Goal: Communication & Community: Answer question/provide support

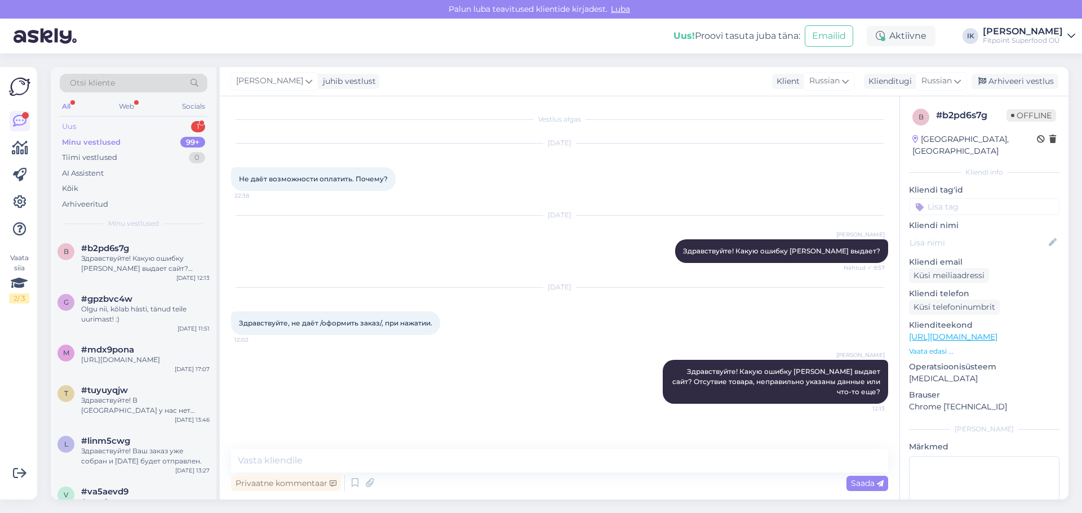
click at [153, 128] on div "Uus 1" at bounding box center [134, 127] width 148 height 16
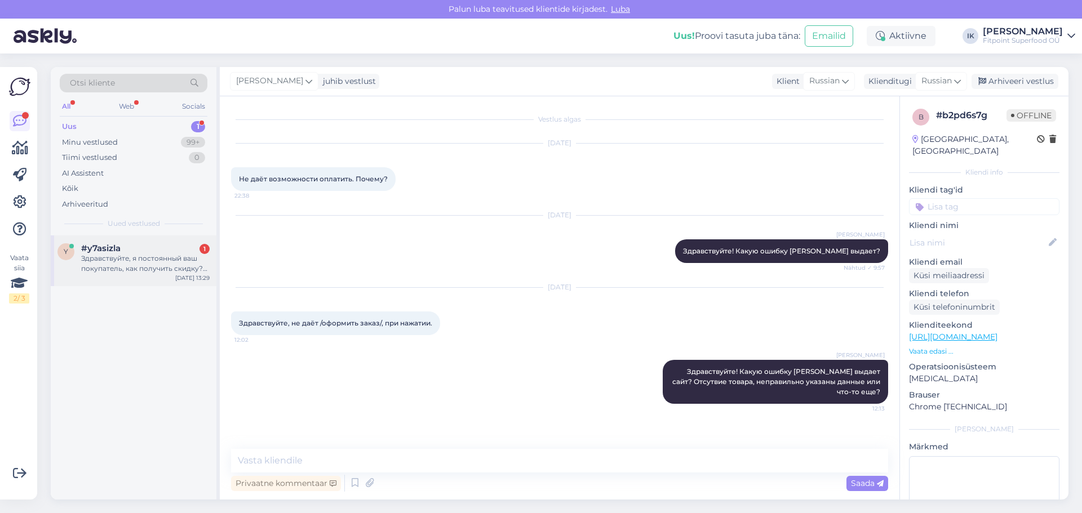
click at [156, 277] on div "y #y7asizla 1 Здравствуйте, я постоянный ваш покупатель, как получить скидку? Н…" at bounding box center [134, 261] width 166 height 51
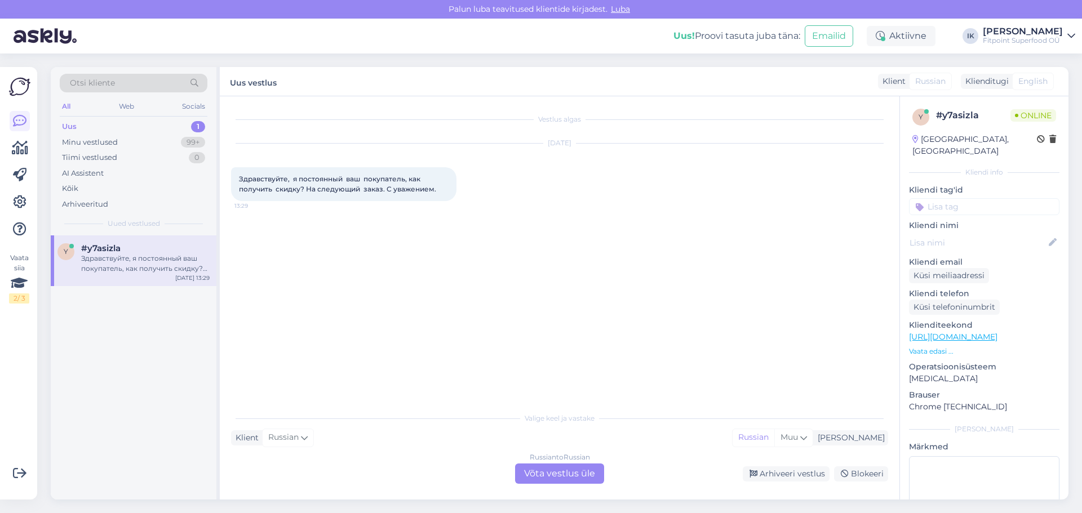
click at [550, 477] on div "Russian to Russian Võta vestlus üle" at bounding box center [559, 474] width 89 height 20
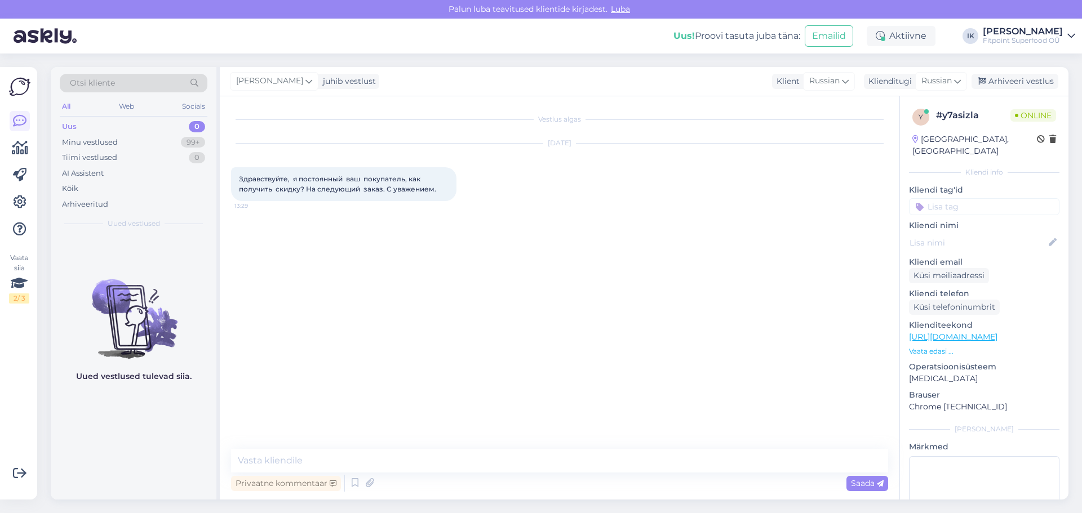
click at [854, 327] on div "Vestlus algas [DATE] Здравствуйте, я постоянный ваш покупатель, как получить ск…" at bounding box center [564, 273] width 667 height 331
drag, startPoint x: 445, startPoint y: 187, endPoint x: 219, endPoint y: 174, distance: 225.8
click at [219, 174] on div "Otsi kliente All Web Socials Uus 0 Minu vestlused 99+ Tiimi vestlused 0 AI Assi…" at bounding box center [560, 283] width 1018 height 433
click at [358, 216] on div "Vestlus algas [DATE] Здравствуйте, я постоянный ваш покупатель, как получить ск…" at bounding box center [564, 273] width 667 height 331
drag, startPoint x: 434, startPoint y: 189, endPoint x: 230, endPoint y: 180, distance: 204.2
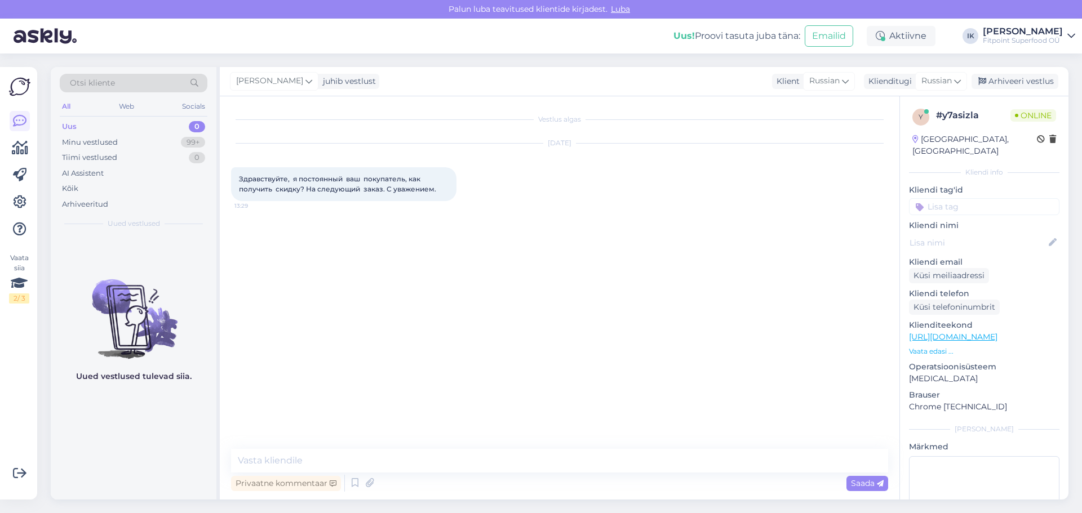
click at [230, 180] on div "Vestlus algas [DATE] Здравствуйте, я постоянный ваш покупатель, как получить ск…" at bounding box center [560, 297] width 680 height 403
copy span "Здравствуйте, я постоянный ваш покупатель, как получить скидку? На следующий за…"
click at [860, 251] on div "Vestlus algas [DATE] Здравствуйте, я постоянный ваш покупатель, как получить ск…" at bounding box center [564, 273] width 667 height 331
click at [558, 458] on textarea at bounding box center [559, 461] width 657 height 24
paste textarea "Здравствуйте! Для постоянных клиентов у нас действует программа лояльности. Ски…"
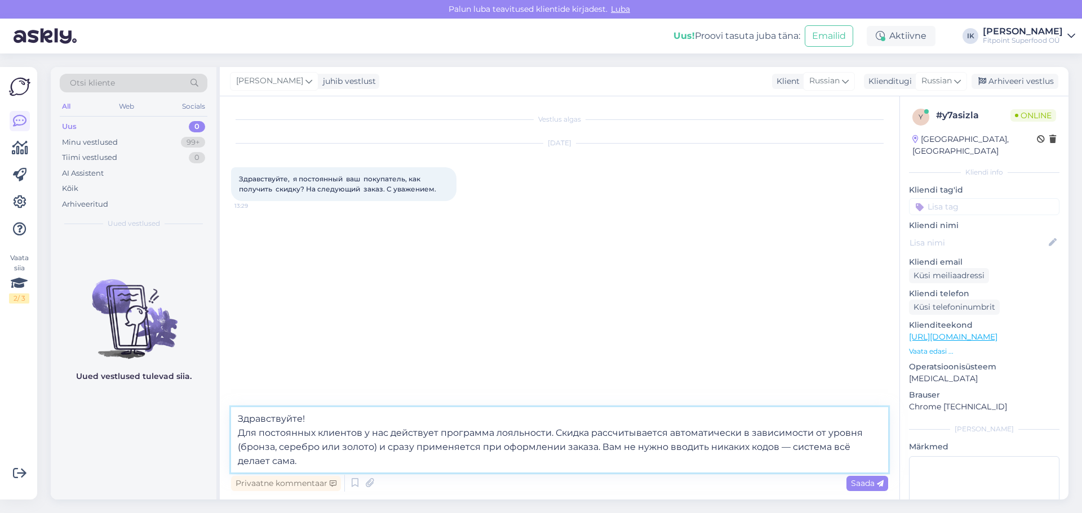
drag, startPoint x: 386, startPoint y: 460, endPoint x: 602, endPoint y: 442, distance: 216.6
click at [602, 442] on textarea "Здравствуйте! Для постоянных клиентов у нас действует программа лояльности. Ски…" at bounding box center [559, 439] width 657 height 65
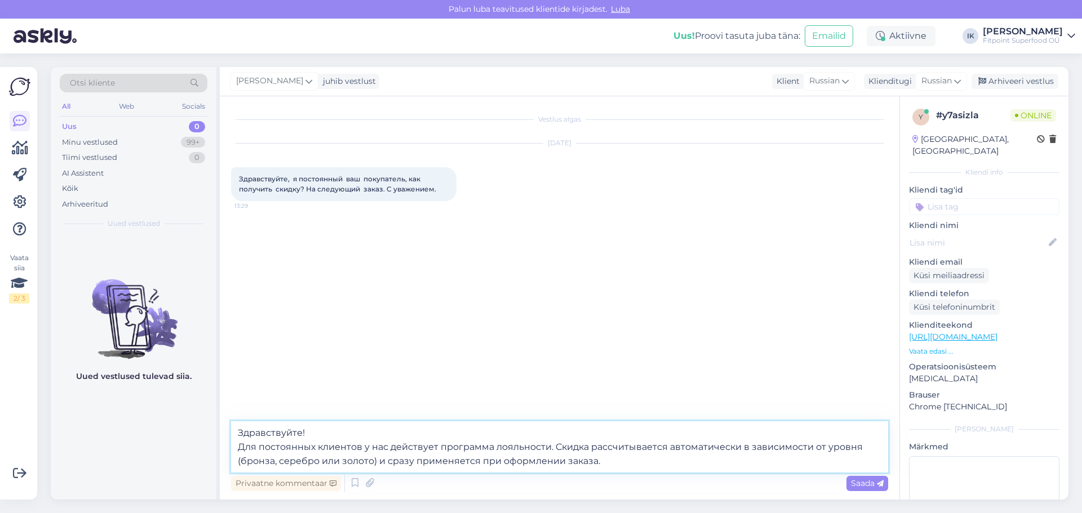
click at [656, 467] on textarea "Здравствуйте! Для постоянных клиентов у нас действует программа лояльности. Ски…" at bounding box center [559, 447] width 657 height 51
paste textarea "Каждый зарегистрированный клиент, купивший товар начинает автоматически двигать…"
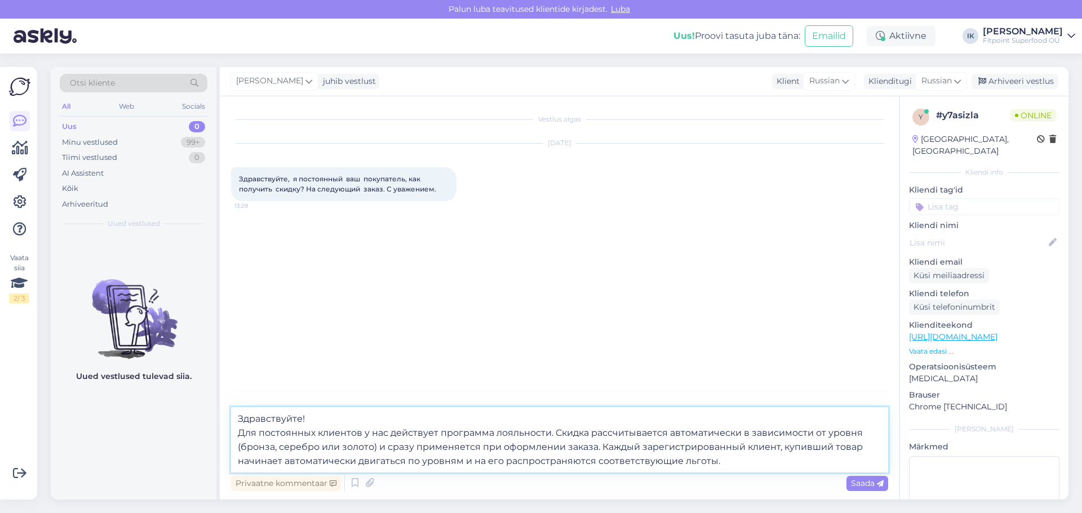
click at [749, 462] on textarea "Здравствуйте! Для постоянных клиентов у нас действует программа лояльности. Ски…" at bounding box center [559, 439] width 657 height 65
type textarea "Здравствуйте! Для постоянных клиентов у нас действует программа лояльности. Ски…"
click at [854, 484] on span "Saada" at bounding box center [867, 483] width 33 height 10
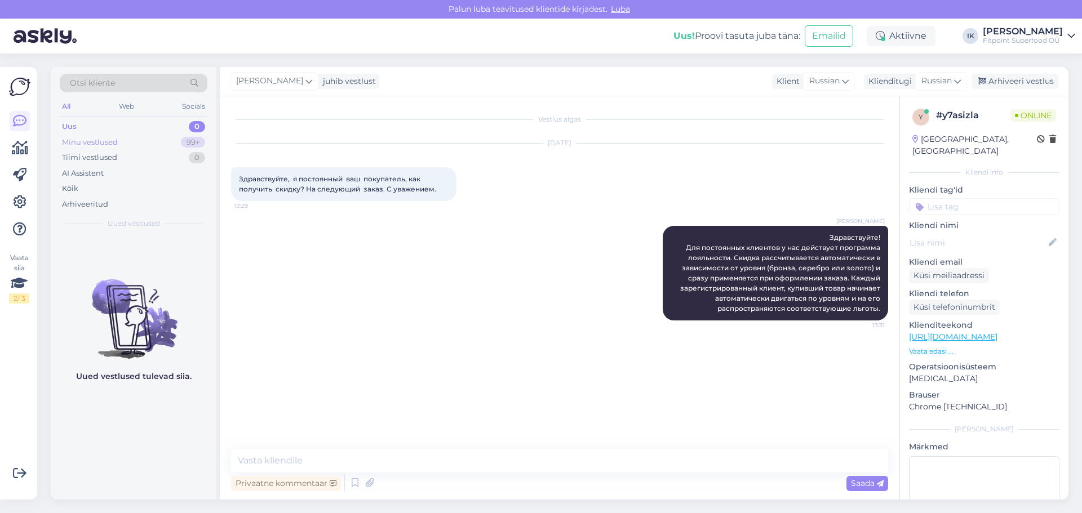
click at [106, 142] on div "Minu vestlused" at bounding box center [90, 142] width 56 height 11
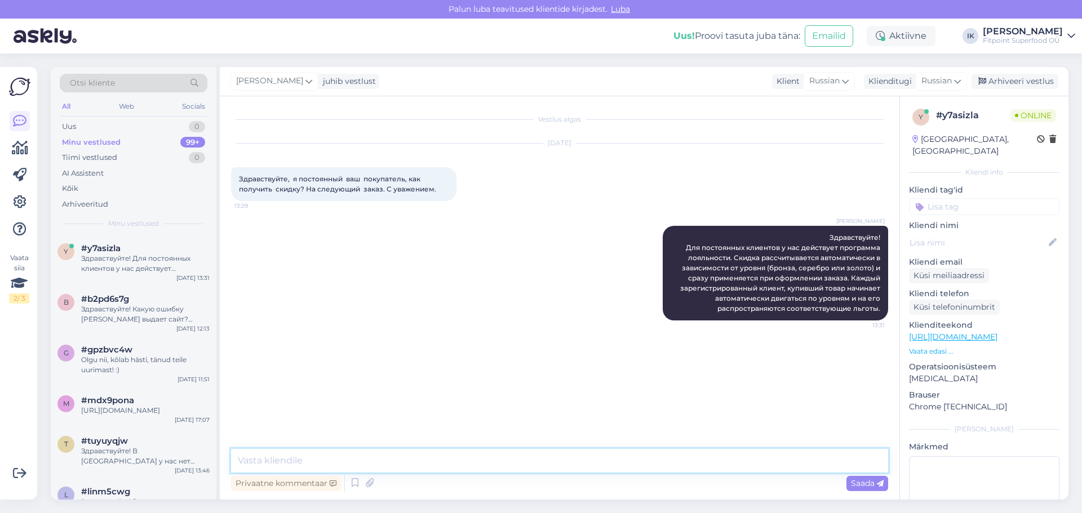
click at [534, 461] on textarea at bounding box center [559, 461] width 657 height 24
paste textarea "[URL][DOMAIN_NAME]"
type textarea "[URL][DOMAIN_NAME]"
click at [857, 487] on span "Saada" at bounding box center [867, 483] width 33 height 10
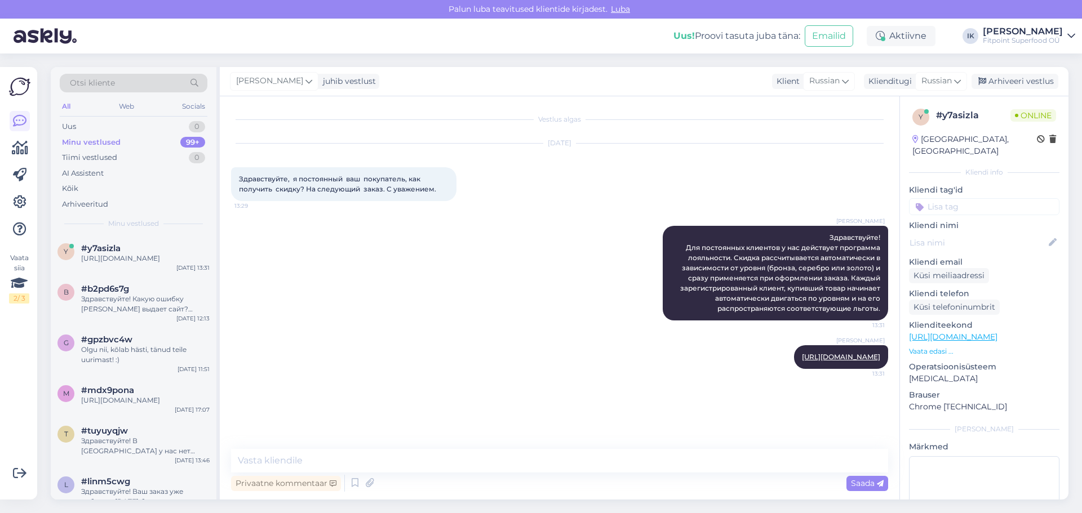
click at [325, 239] on div "[PERSON_NAME] Здравствуйте! Для постоянных клиентов у нас действует программа л…" at bounding box center [559, 273] width 657 height 119
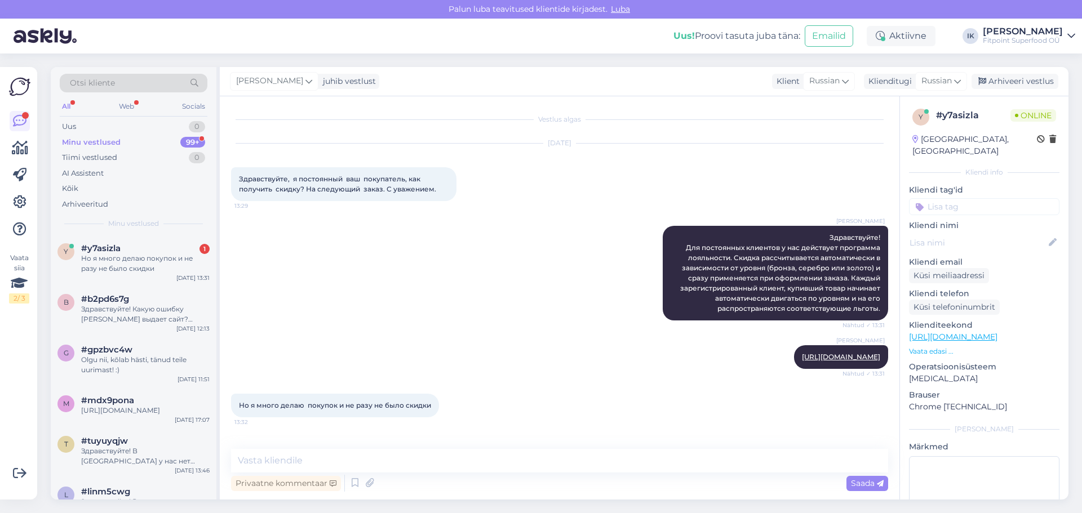
scroll to position [1, 0]
click at [162, 258] on div "Но я много делаю покупок и не разу не было скидки" at bounding box center [145, 264] width 128 height 20
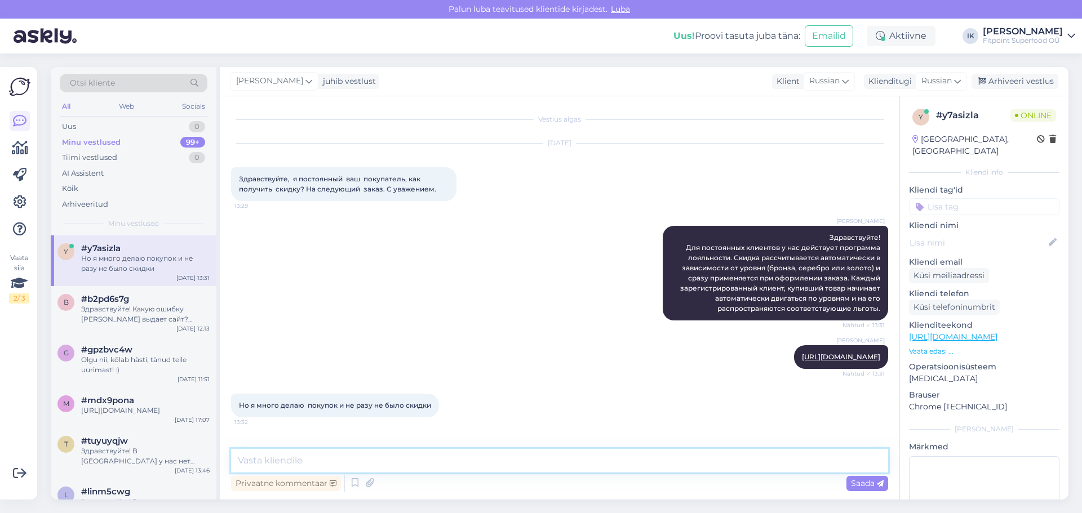
click at [437, 464] on textarea at bounding box center [559, 461] width 657 height 24
click at [279, 456] on textarea "Приишлите Вашу почту, на которую зарегестрирован Ваш аккаунт и я проверю Ваш ст…" at bounding box center [559, 461] width 657 height 24
type textarea "Пришлите Вашу почту, на которую зарегестрирован Ваш аккаунт и я проверю Ваш ста…"
click at [854, 481] on span "Saada" at bounding box center [867, 483] width 33 height 10
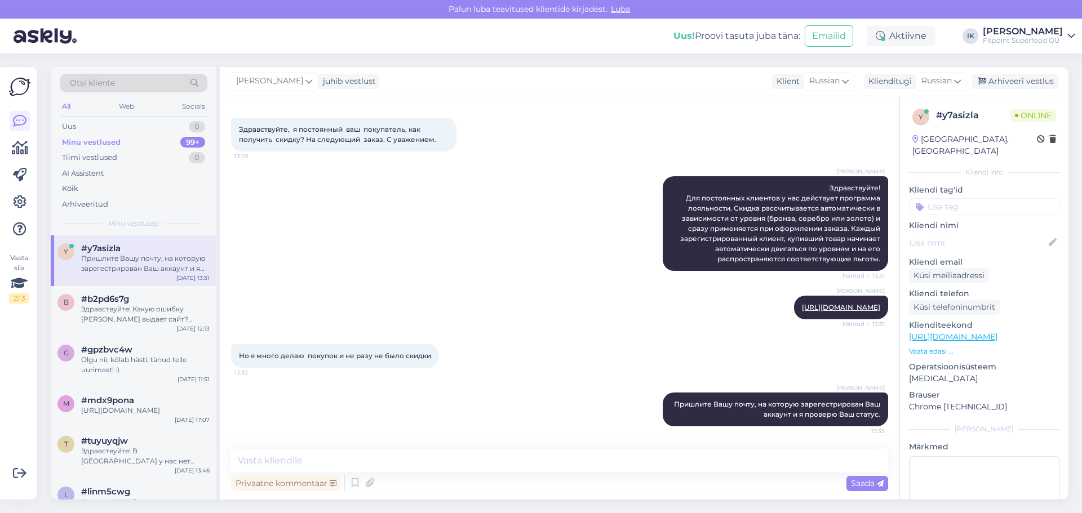
click at [426, 209] on div "[PERSON_NAME] Здравствуйте! Для постоянных клиентов у нас действует программа л…" at bounding box center [559, 223] width 657 height 119
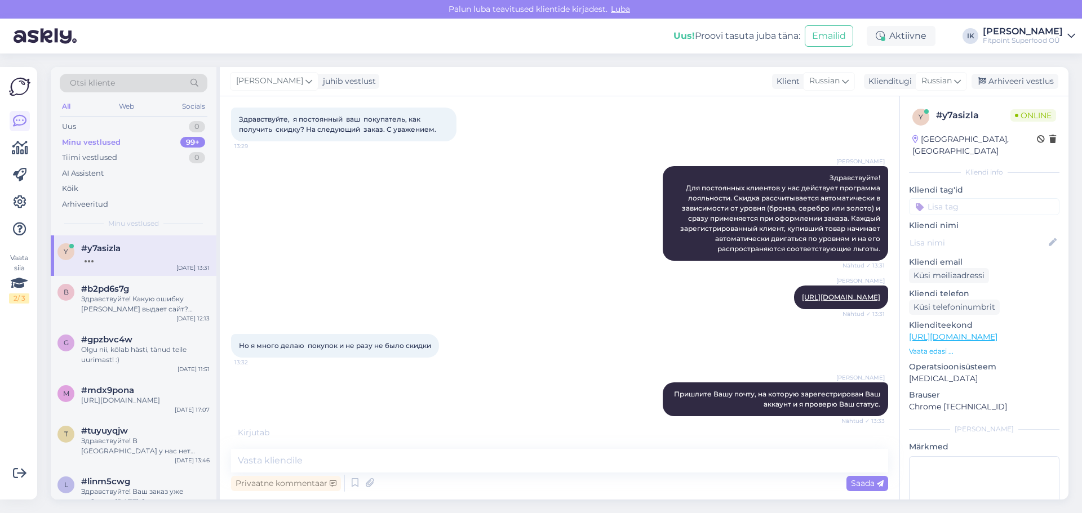
click at [415, 289] on div "[PERSON_NAME] [URL][DOMAIN_NAME] Nähtud ✓ 13:31" at bounding box center [559, 297] width 657 height 48
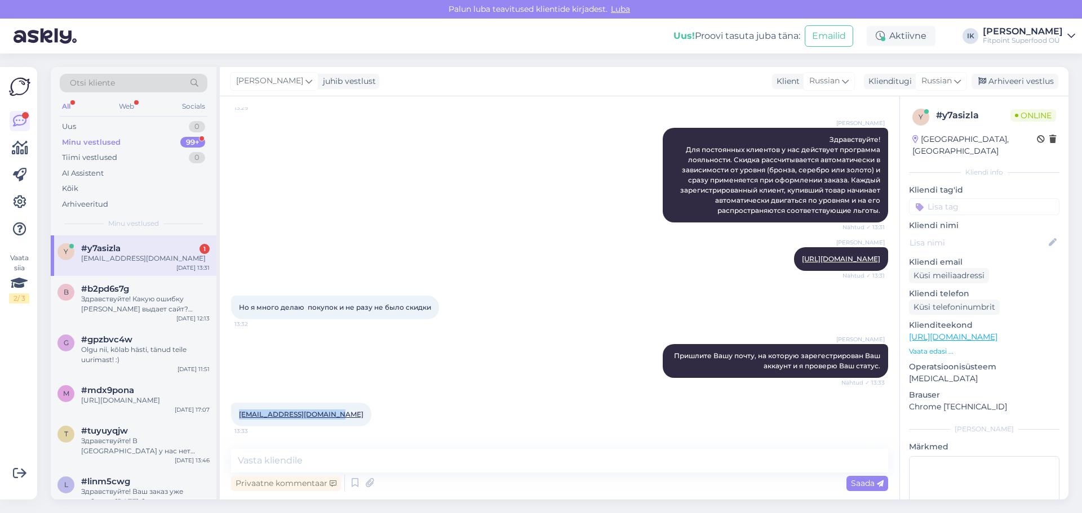
drag, startPoint x: 336, startPoint y: 414, endPoint x: 230, endPoint y: 410, distance: 106.6
click at [230, 410] on div "Vestlus algas [DATE] Здравствуйте, я постоянный ваш покупатель, как получить ск…" at bounding box center [560, 297] width 680 height 403
copy link "[EMAIL_ADDRESS][DOMAIN_NAME]"
drag, startPoint x: 855, startPoint y: 285, endPoint x: 827, endPoint y: 303, distance: 33.5
click at [855, 285] on div "Но я много делаю покупок и не разу не было скидки 13:32" at bounding box center [559, 307] width 657 height 48
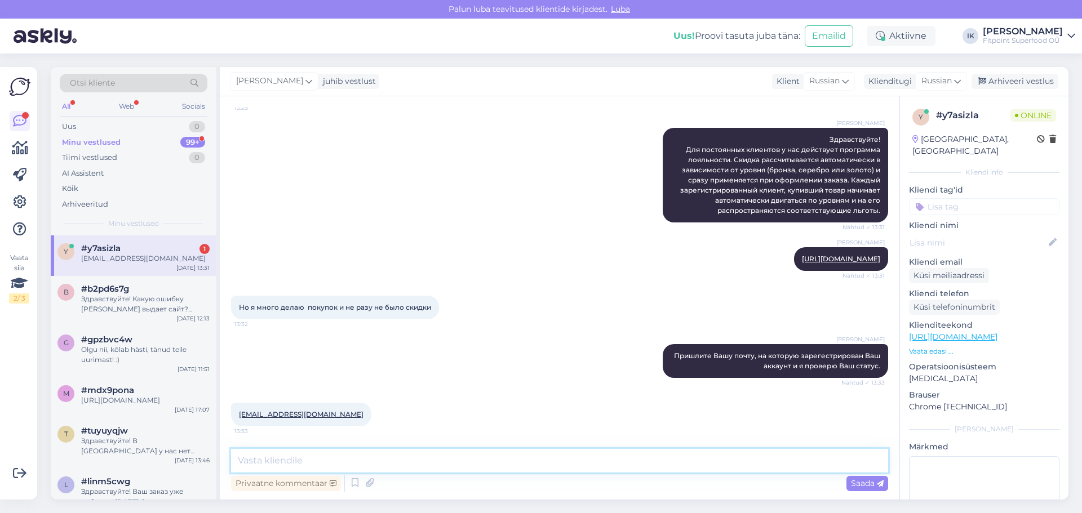
click at [660, 462] on textarea at bounding box center [559, 461] width 657 height 24
paste textarea "Через данный аккаунт был оформлен только один заказ — вы можете сами убедиться …"
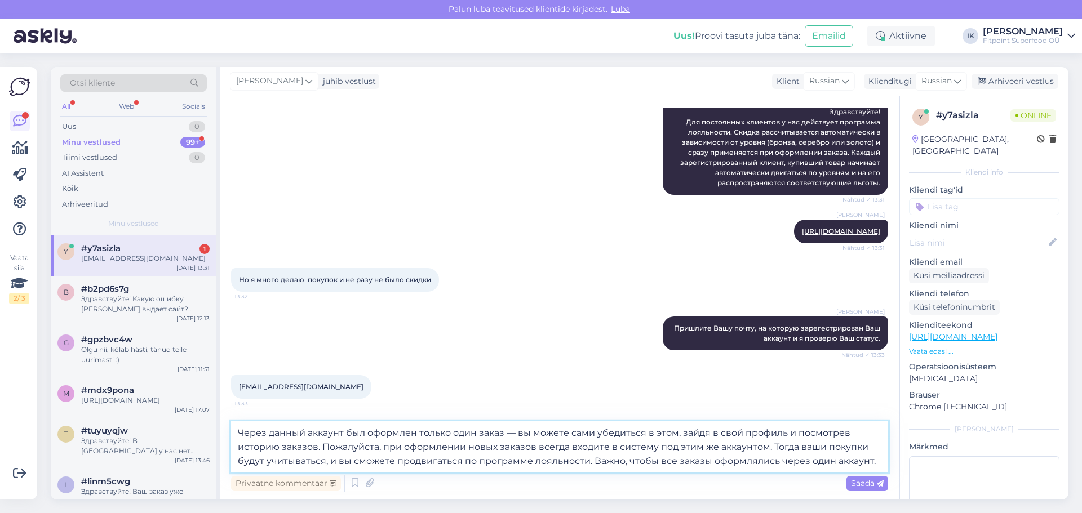
scroll to position [136, 0]
type textarea "Через данный аккаунт был оформлен только один заказ — вы можете сами убедиться …"
click at [867, 479] on span "Saada" at bounding box center [867, 483] width 33 height 10
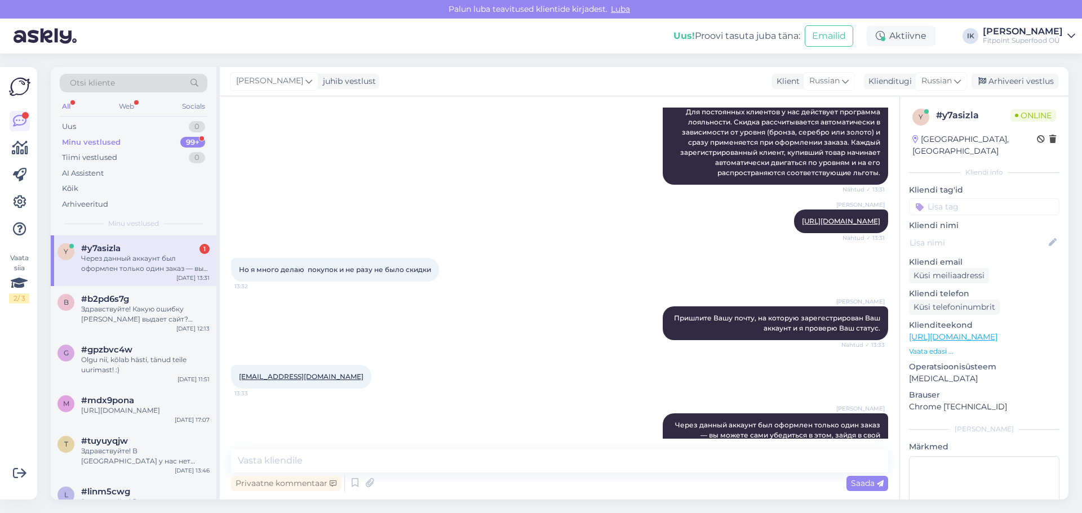
scroll to position [228, 0]
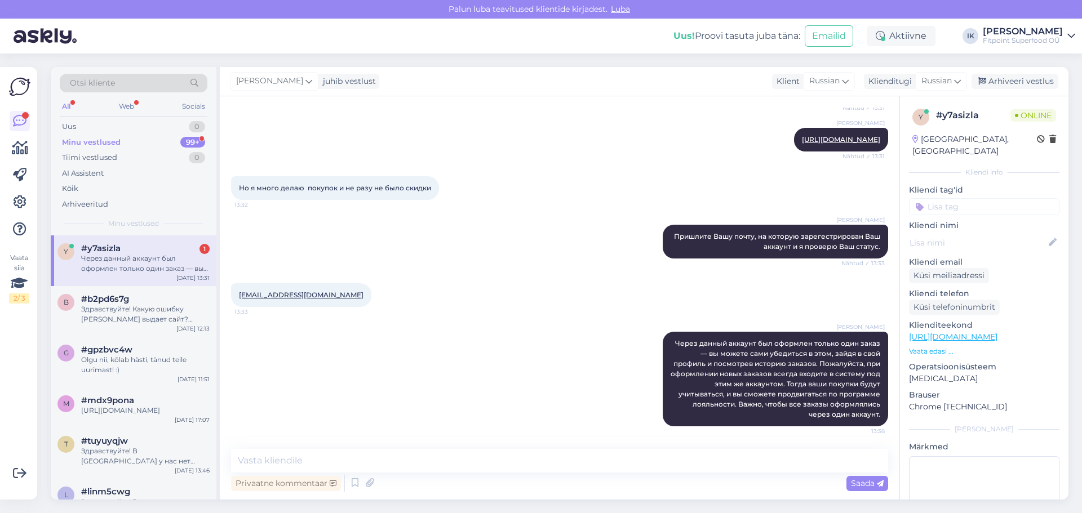
click at [511, 249] on div "[PERSON_NAME] Пришлите Вашу почту, на которую зарегестрирован Ваш аккаунт и я п…" at bounding box center [559, 241] width 657 height 59
click at [136, 290] on div "b #b2pd6s7g Здравствуйте! Какую ошибку [PERSON_NAME] выдает сайт? Отсутвие това…" at bounding box center [134, 311] width 166 height 51
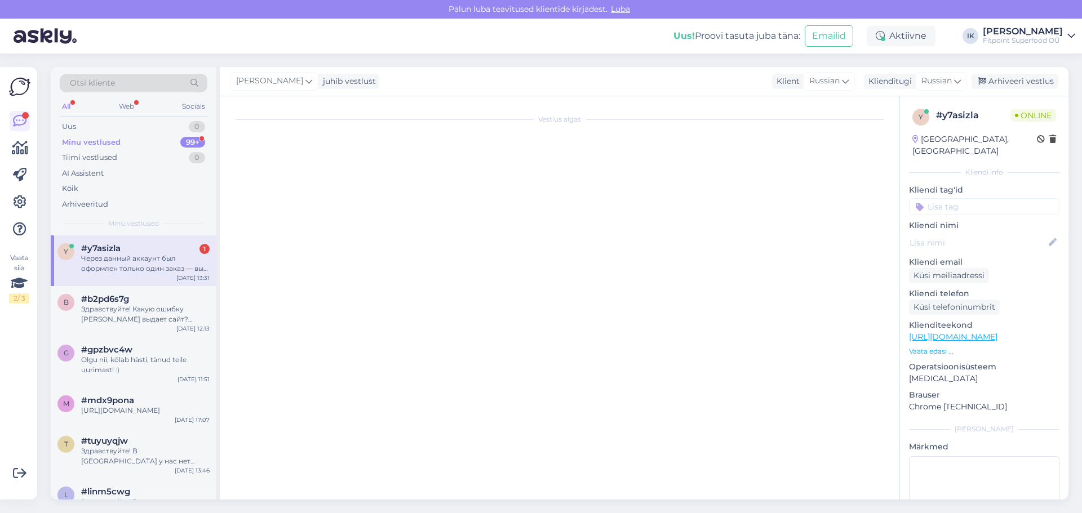
scroll to position [0, 0]
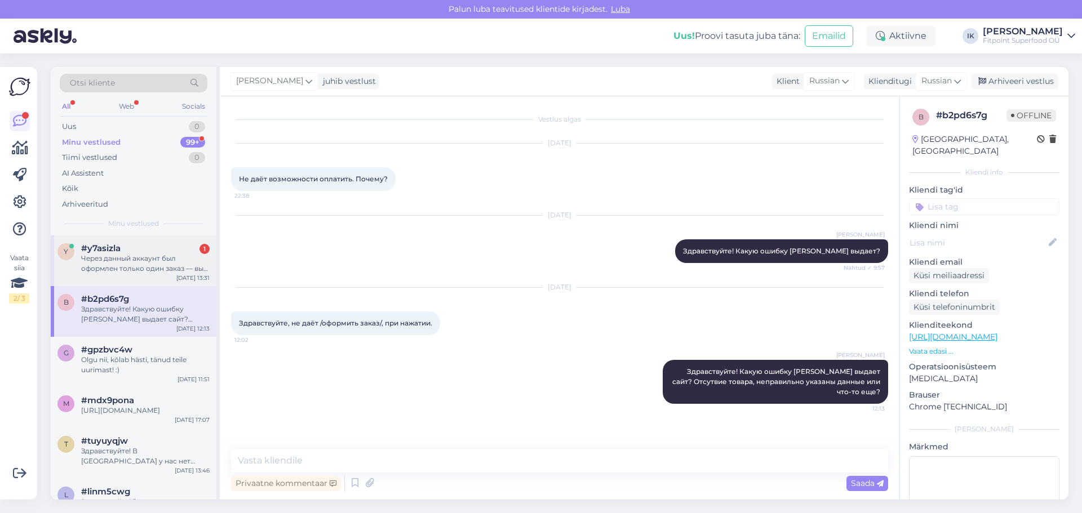
click at [141, 265] on div "Через данный аккаунт был оформлен только один заказ — вы можете сами убедиться …" at bounding box center [145, 264] width 128 height 20
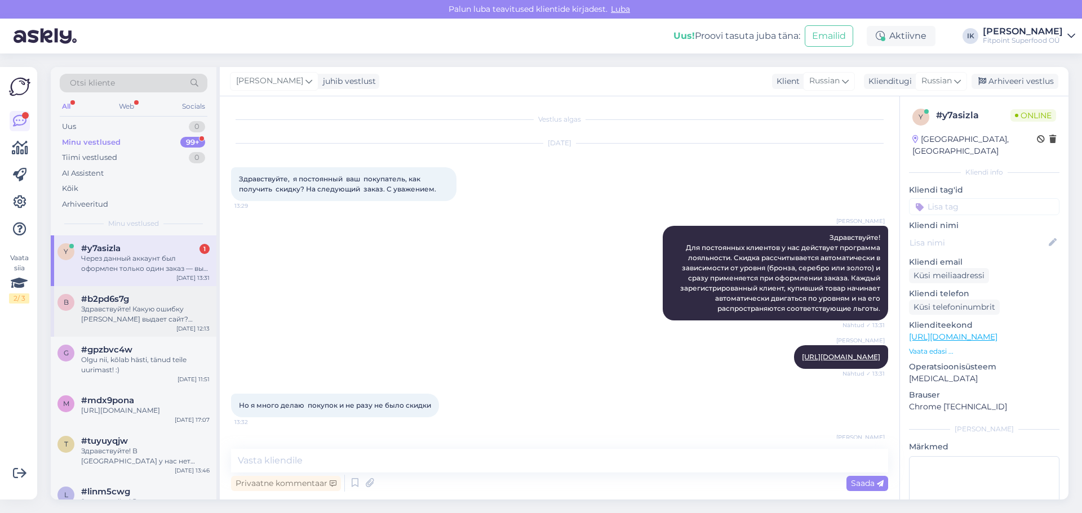
scroll to position [106, 0]
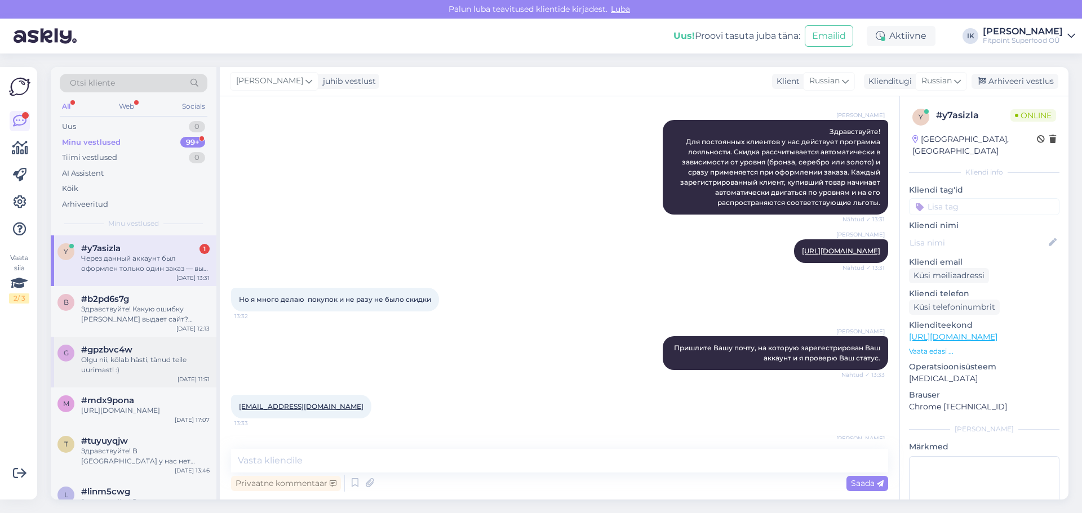
click at [154, 351] on div "#gpzbvc4w" at bounding box center [145, 350] width 128 height 10
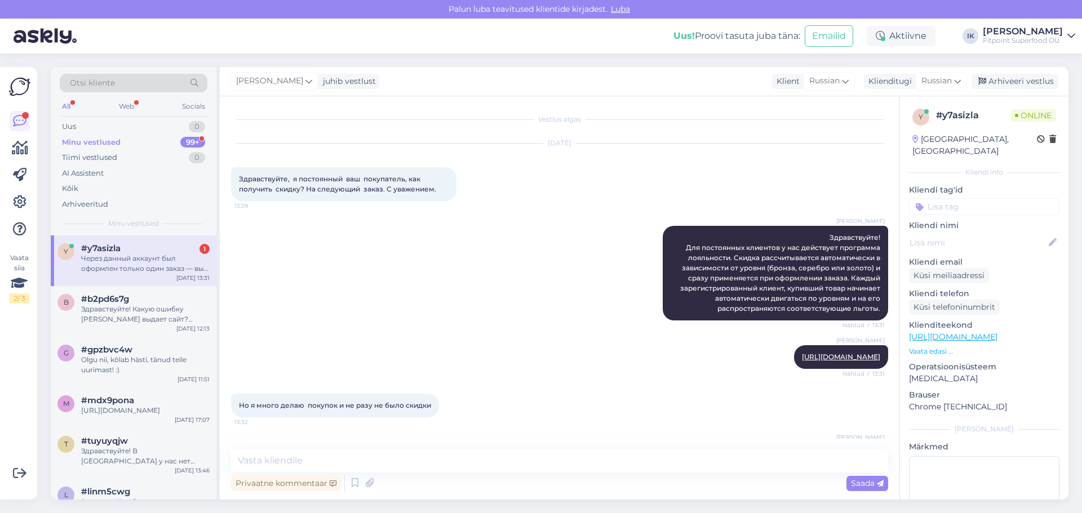
scroll to position [1956, 0]
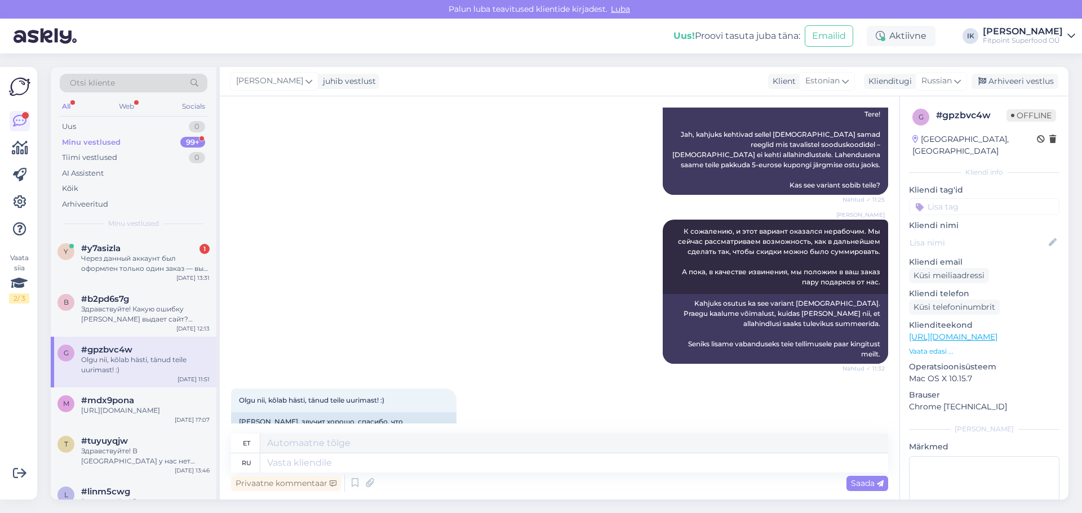
click at [165, 136] on div "Minu vestlused 99+" at bounding box center [134, 143] width 148 height 16
click at [167, 144] on div "Minu vestlused 99+" at bounding box center [134, 143] width 148 height 16
click at [176, 127] on div "Uus 0" at bounding box center [134, 127] width 148 height 16
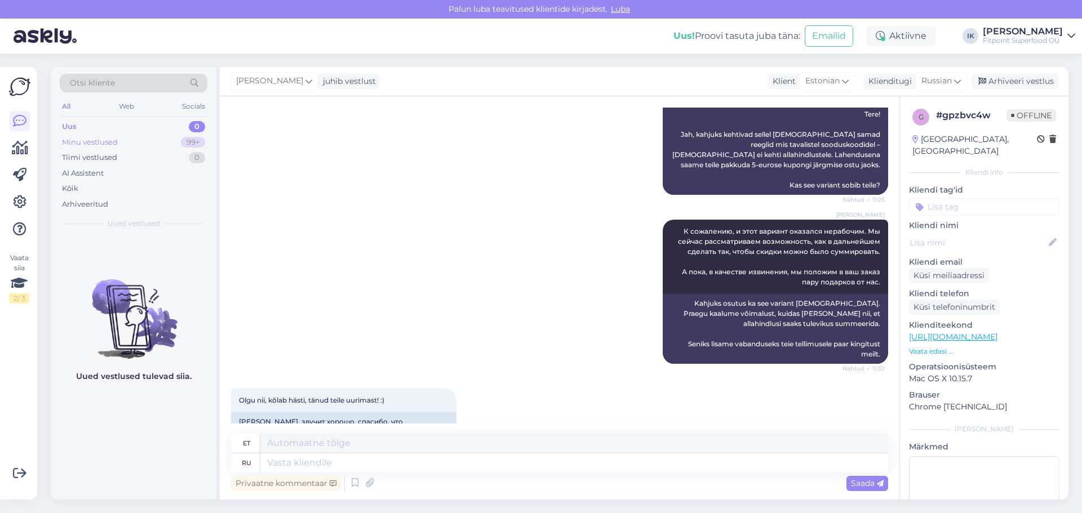
click at [175, 141] on div "Minu vestlused 99+" at bounding box center [134, 143] width 148 height 16
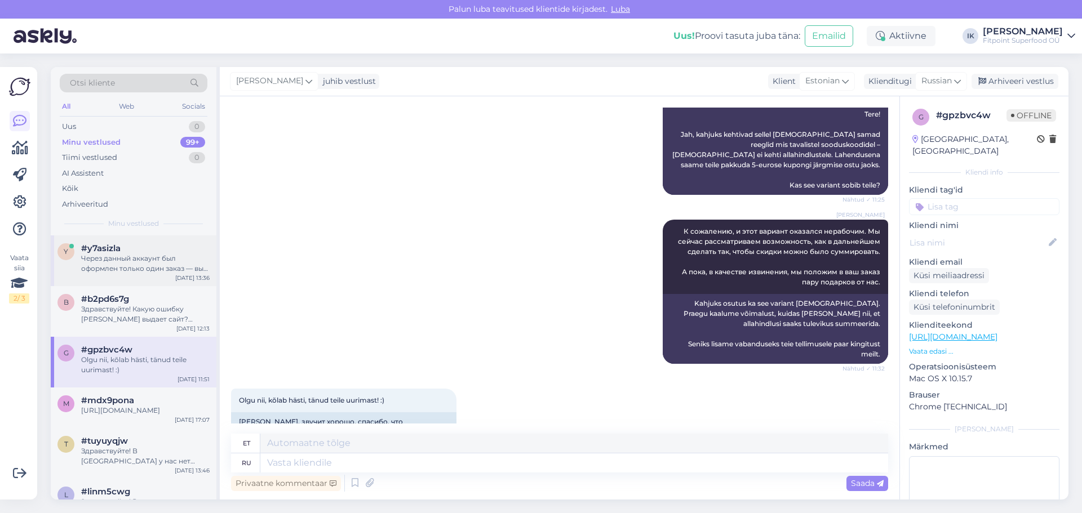
click at [149, 256] on div "Через данный аккаунт был оформлен только один заказ — вы можете сами убедиться …" at bounding box center [145, 264] width 128 height 20
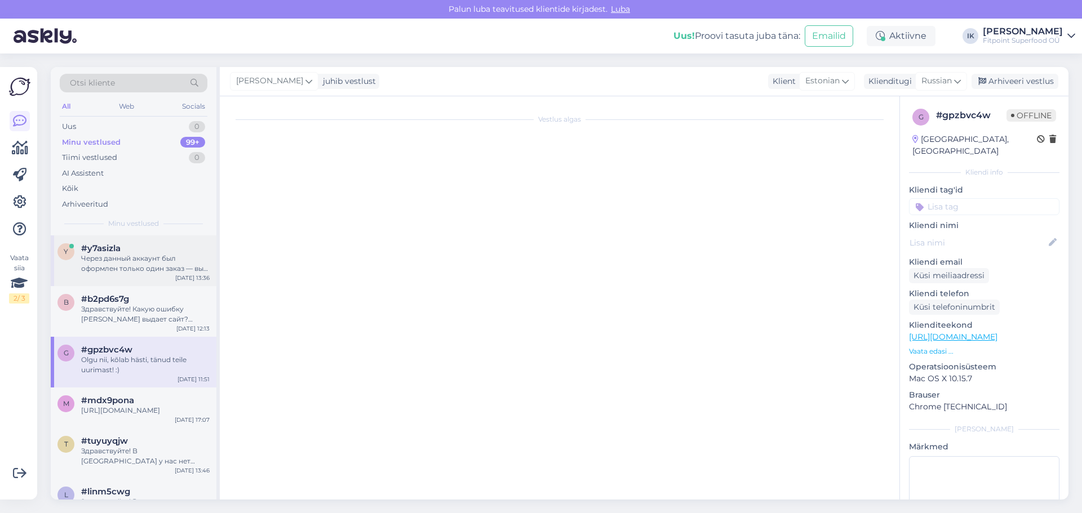
scroll to position [228, 0]
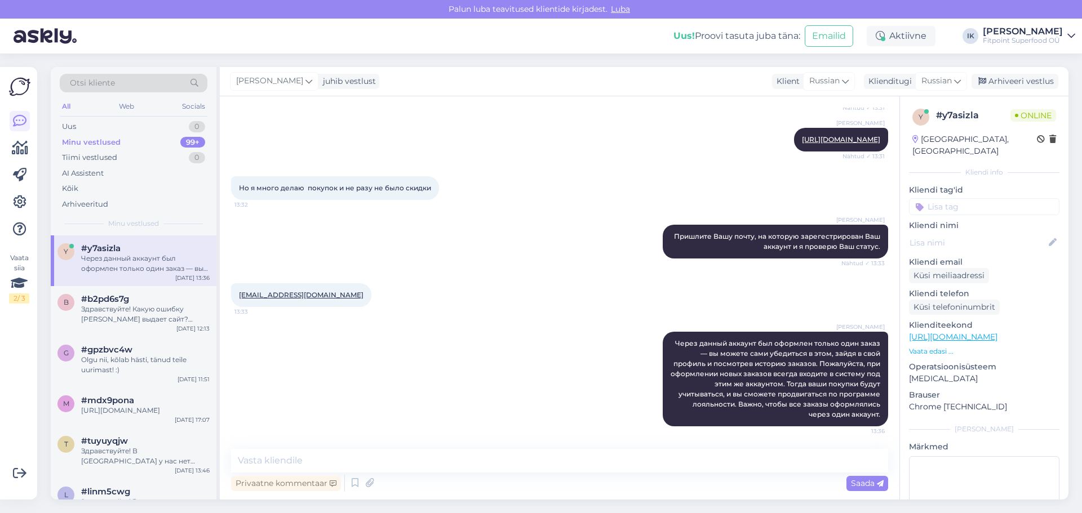
click at [405, 329] on div "[PERSON_NAME] Через данный аккаунт был оформлен только один заказ — вы можете с…" at bounding box center [559, 379] width 657 height 119
click at [175, 121] on div "Uus 1" at bounding box center [134, 127] width 148 height 16
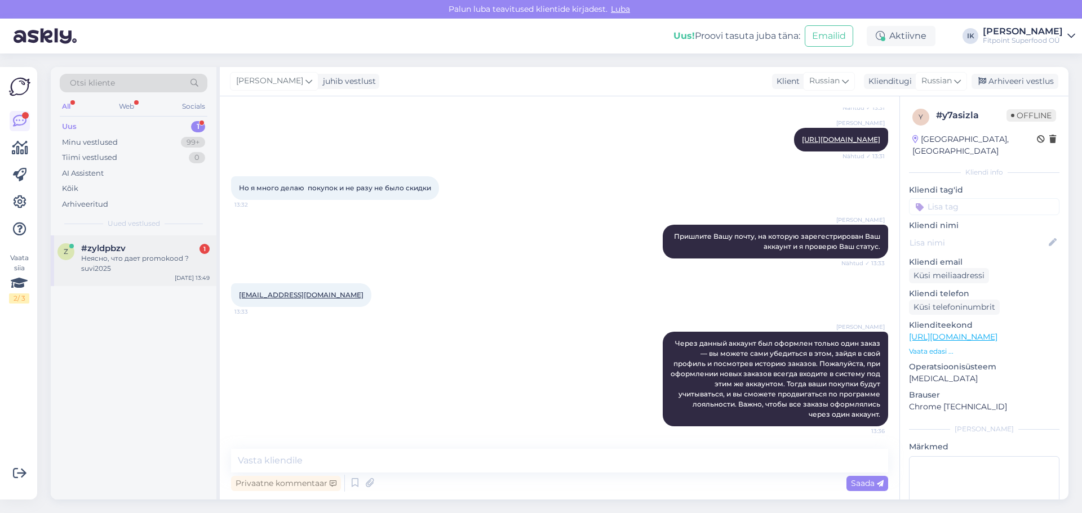
click at [185, 254] on div "Неясно, что дает promokood ?suvi2025" at bounding box center [145, 264] width 128 height 20
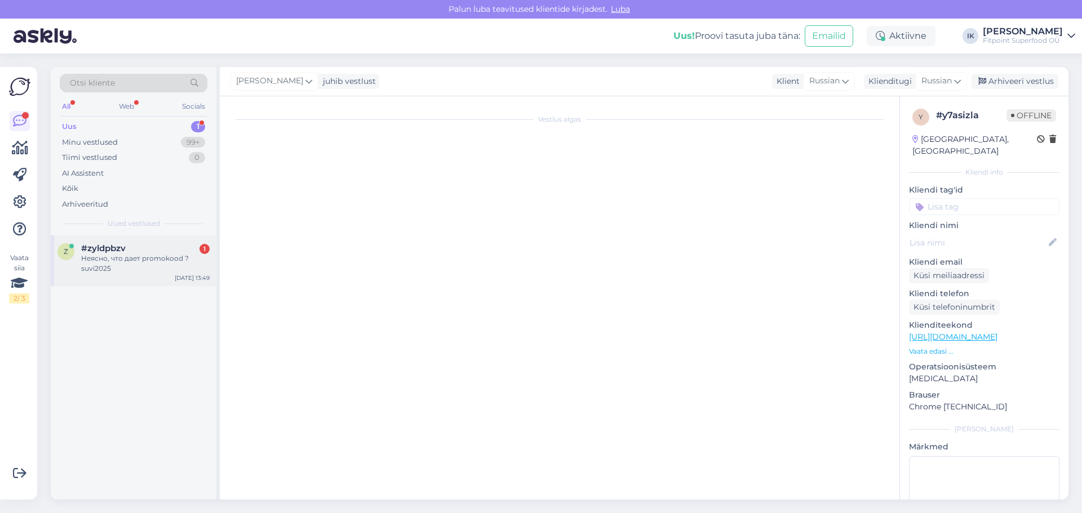
scroll to position [0, 0]
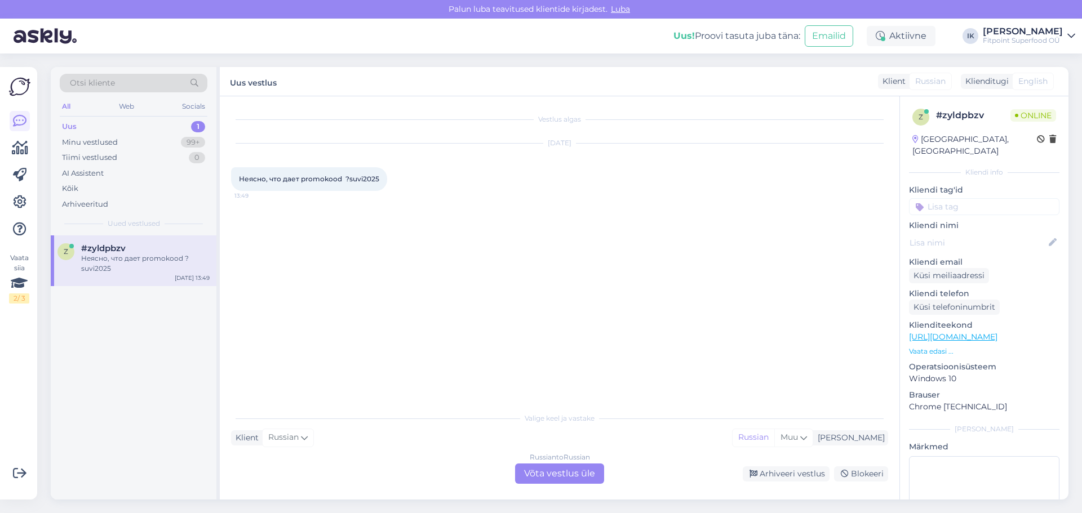
click at [561, 465] on div "Russian to Russian Võta vestlus üle" at bounding box center [559, 474] width 89 height 20
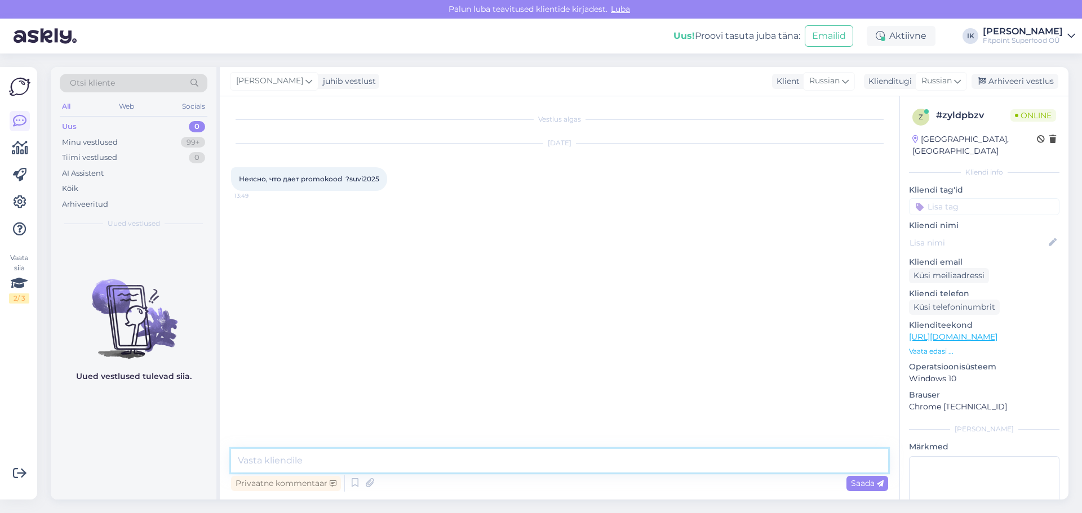
click at [562, 465] on textarea at bounding box center [559, 461] width 657 height 24
paste textarea "Ainult 4 päeva – [DATE]- [DATE]"
drag, startPoint x: 490, startPoint y: 463, endPoint x: 415, endPoint y: 464, distance: 74.4
click at [415, 464] on textarea "Здравствуйте! Код был активен 4 дня Ainult 4 päeva – [DATE]- [DATE]" at bounding box center [559, 461] width 657 height 24
click at [584, 465] on textarea "Здравствуйте! Код был активен 4 дня [DATE]- [DATE]" at bounding box center [559, 461] width 657 height 24
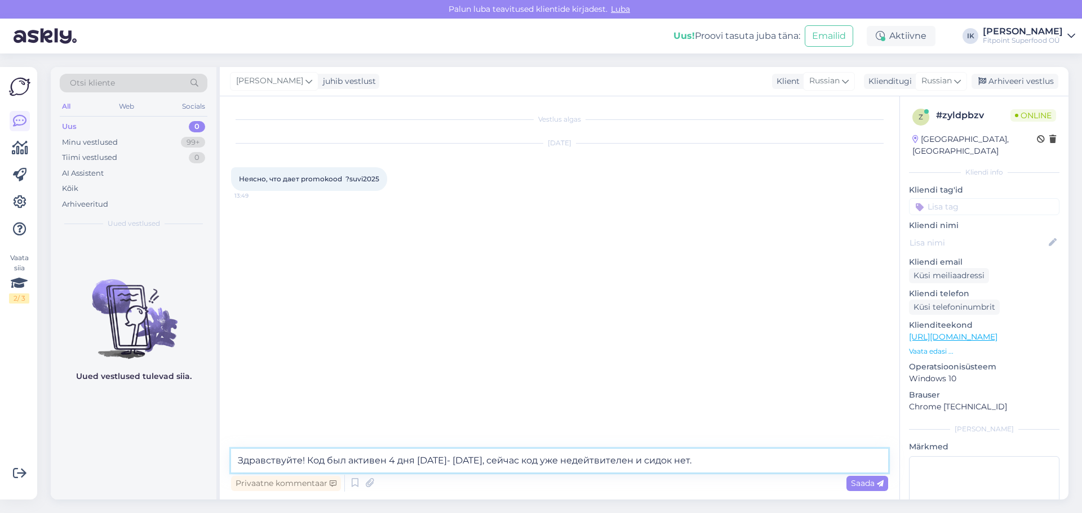
drag, startPoint x: 721, startPoint y: 459, endPoint x: 640, endPoint y: 465, distance: 81.4
click at [640, 465] on textarea "Здравствуйте! Код был активен 4 дня [DATE]- [DATE], сейчас код уже недейтвителе…" at bounding box center [559, 461] width 657 height 24
click at [601, 462] on textarea "Здравствуйте! Код был активен 4 дня [DATE]- [DATE], сейчас код уже недейтвителе…" at bounding box center [559, 461] width 657 height 24
click at [595, 459] on textarea "Здравствуйте! Код был активен 4 дня [DATE]- [DATE], сейчас код уже недейтвителе…" at bounding box center [559, 461] width 657 height 24
click at [695, 465] on textarea "Здравствуйте! Код был активен 4 дня [DATE]- [DATE], сейчас код уже недействител…" at bounding box center [559, 461] width 657 height 24
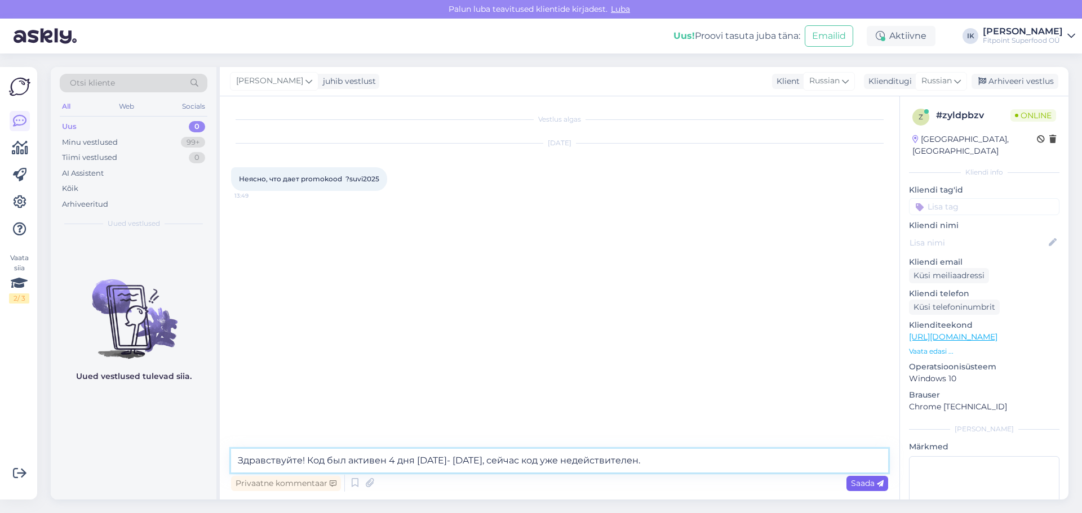
type textarea "Здравствуйте! Код был активен 4 дня [DATE]- [DATE], сейчас код уже недействител…"
click at [869, 484] on span "Saada" at bounding box center [867, 483] width 33 height 10
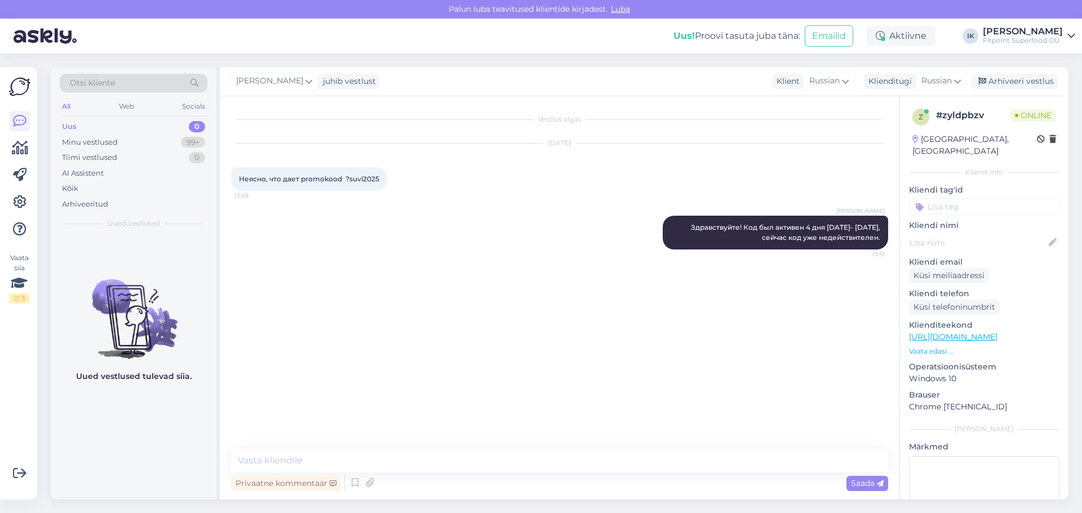
click at [669, 332] on div "Vestlus algas [DATE] Неясно, что дает promokood ?suvi2025 13:49 [PERSON_NAME] З…" at bounding box center [564, 273] width 667 height 331
click at [616, 289] on div "Vestlus algas [DATE] Неясно, что дает promokood ?suvi2025 13:49 [PERSON_NAME] З…" at bounding box center [564, 273] width 667 height 331
click at [135, 147] on div "Minu vestlused 99+" at bounding box center [134, 143] width 148 height 16
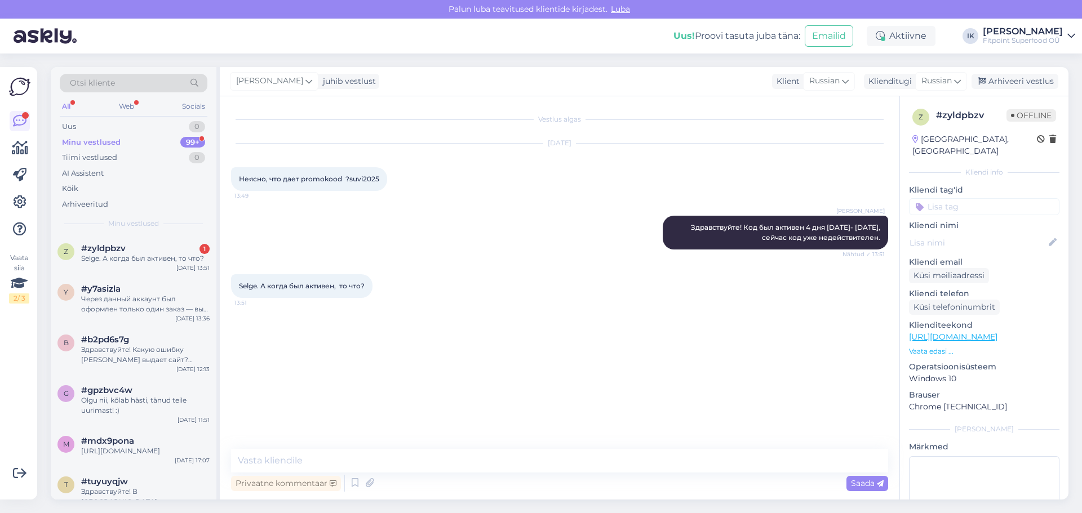
click at [469, 441] on div "Vestlus algas [DATE] Неясно, что дает promokood ?suvi2025 13:49 [PERSON_NAME] З…" at bounding box center [560, 297] width 680 height 403
click at [469, 456] on textarea at bounding box center [559, 461] width 657 height 24
click at [466, 453] on textarea at bounding box center [559, 461] width 657 height 24
drag, startPoint x: 879, startPoint y: 349, endPoint x: 836, endPoint y: 440, distance: 100.6
click at [879, 349] on div "Vestlus algas [DATE] Неясно, что дает promokood ?suvi2025 13:49 [PERSON_NAME] З…" at bounding box center [564, 273] width 667 height 331
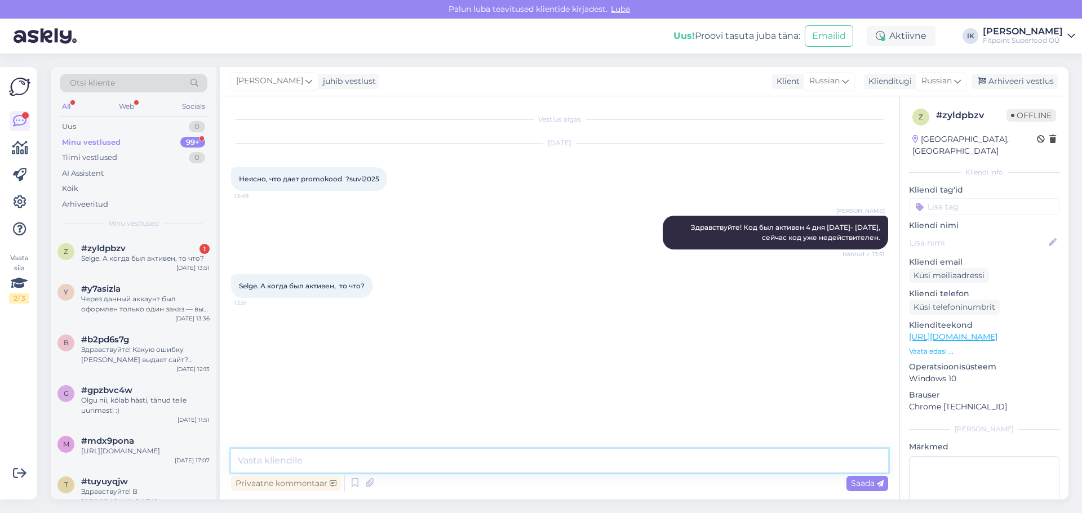
click at [824, 467] on textarea at bounding box center [559, 461] width 657 height 24
paste textarea "Все товары по обычной цене в интернет-магазине — со скидкой 15%"
drag, startPoint x: 489, startPoint y: 459, endPoint x: 481, endPoint y: 459, distance: 7.9
click at [481, 459] on textarea "Все товары по обычной цене в интернет-магазине — со скидкой 15%" at bounding box center [559, 461] width 657 height 24
type textarea "Все товары по обычной цене в интернет-магазине были со скидкой 15%"
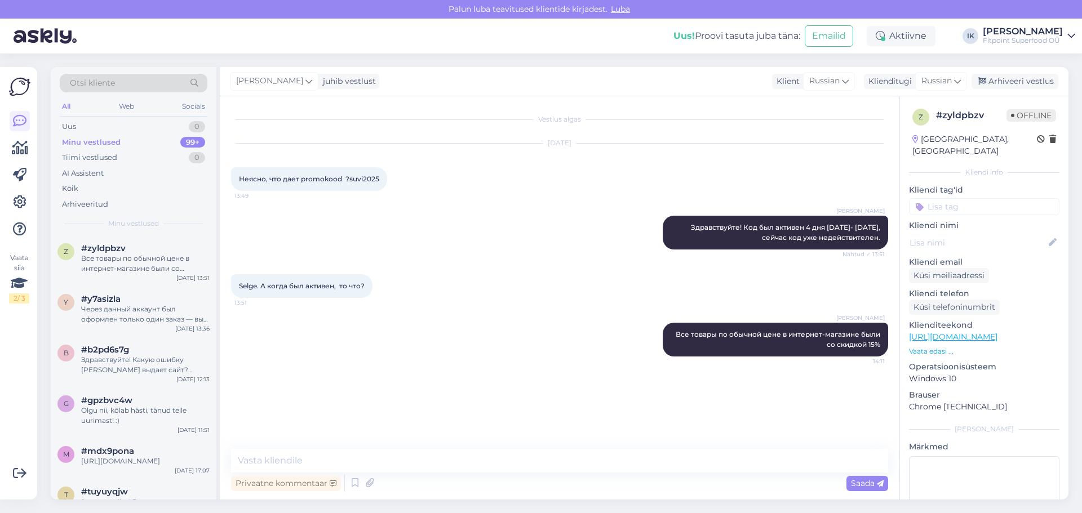
click at [857, 193] on div "[DATE] Неясно, что дает promokood ?suvi2025 13:49" at bounding box center [559, 167] width 657 height 72
click at [163, 127] on div "Uus 1" at bounding box center [134, 127] width 148 height 16
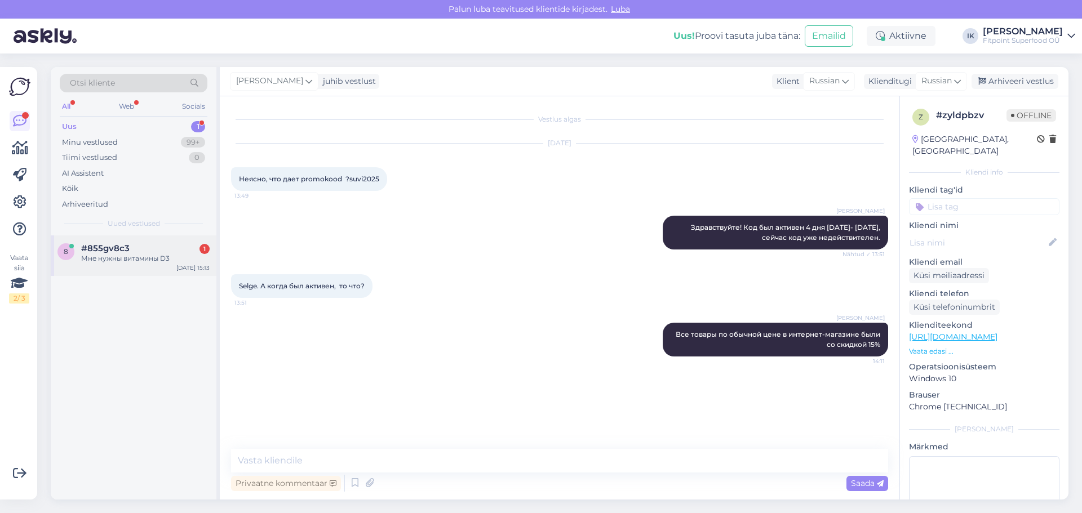
click at [133, 273] on div "8 #855gv8c3 1 Мне нужны витамины D3 [DATE] 15:13" at bounding box center [134, 256] width 166 height 41
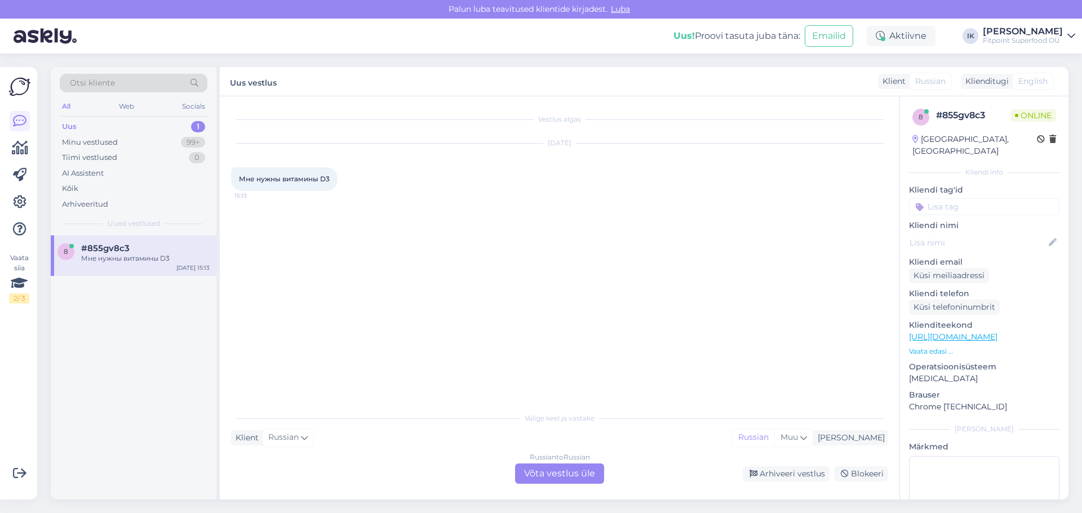
click at [997, 332] on link "[URL][DOMAIN_NAME]" at bounding box center [953, 337] width 88 height 10
click at [583, 473] on div "Russian to Russian Võta vestlus üle" at bounding box center [559, 474] width 89 height 20
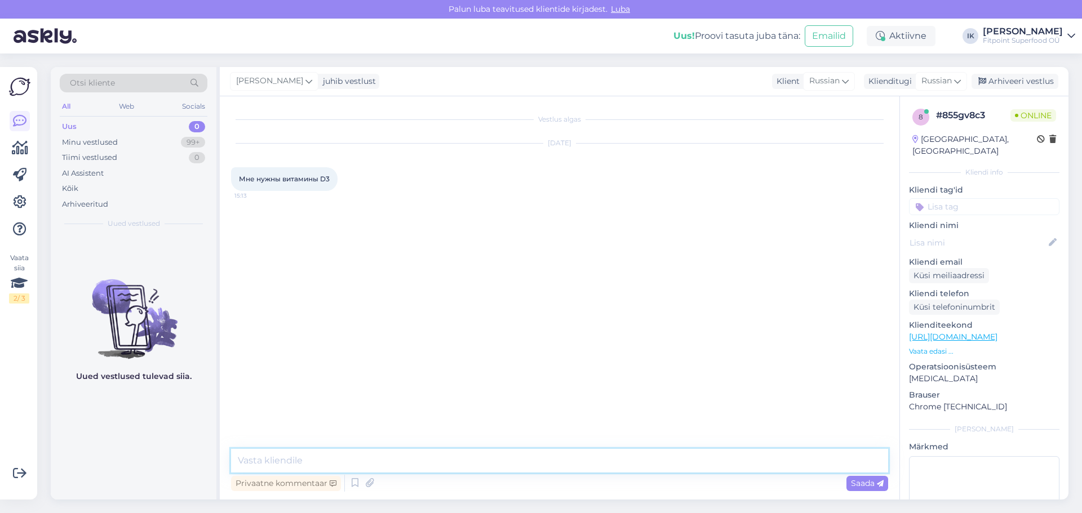
click at [580, 463] on textarea at bounding box center [559, 461] width 657 height 24
type textarea "Здравствуйте!"
paste textarea "[URL][DOMAIN_NAME]"
type textarea "[URL][DOMAIN_NAME]"
